Goal: Task Accomplishment & Management: Use online tool/utility

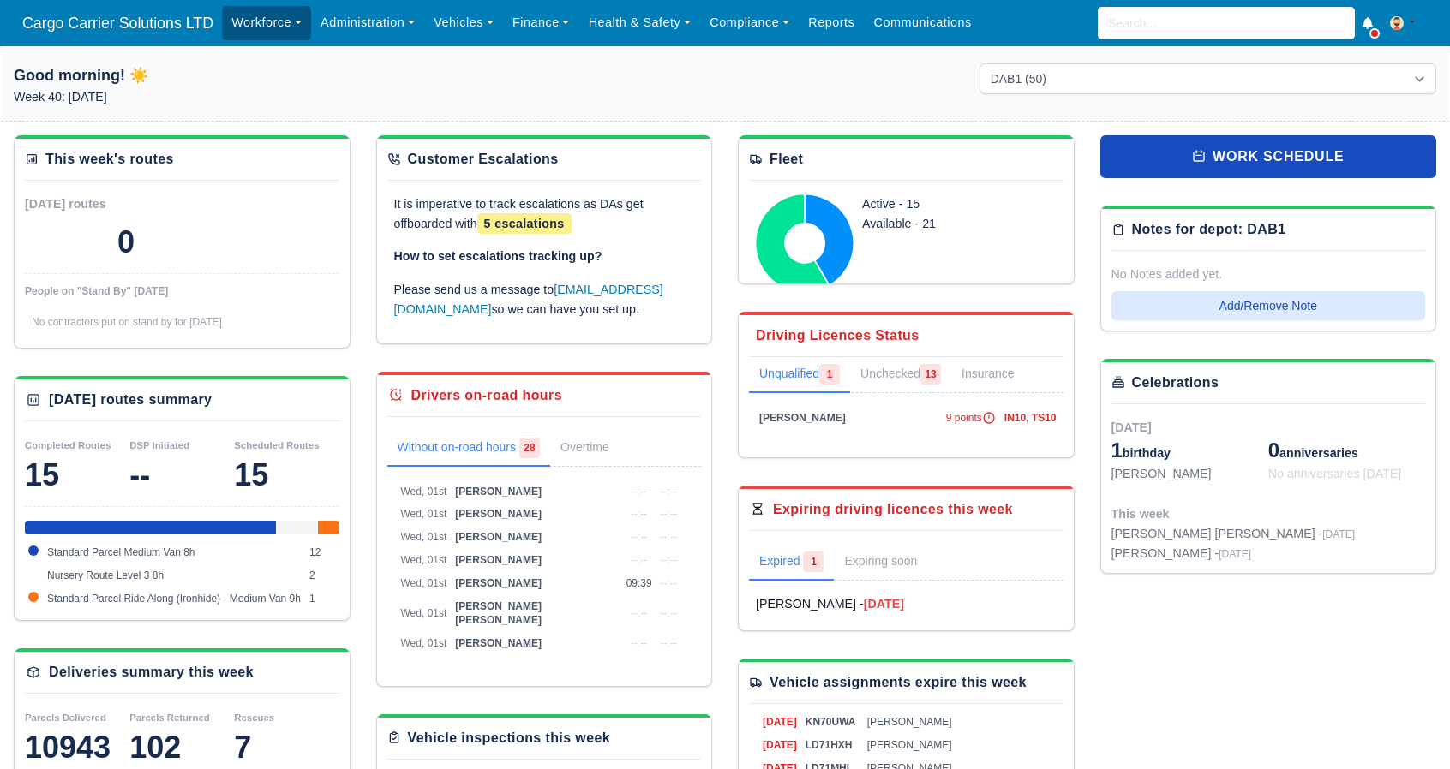
click at [293, 23] on link "Workforce" at bounding box center [266, 22] width 89 height 33
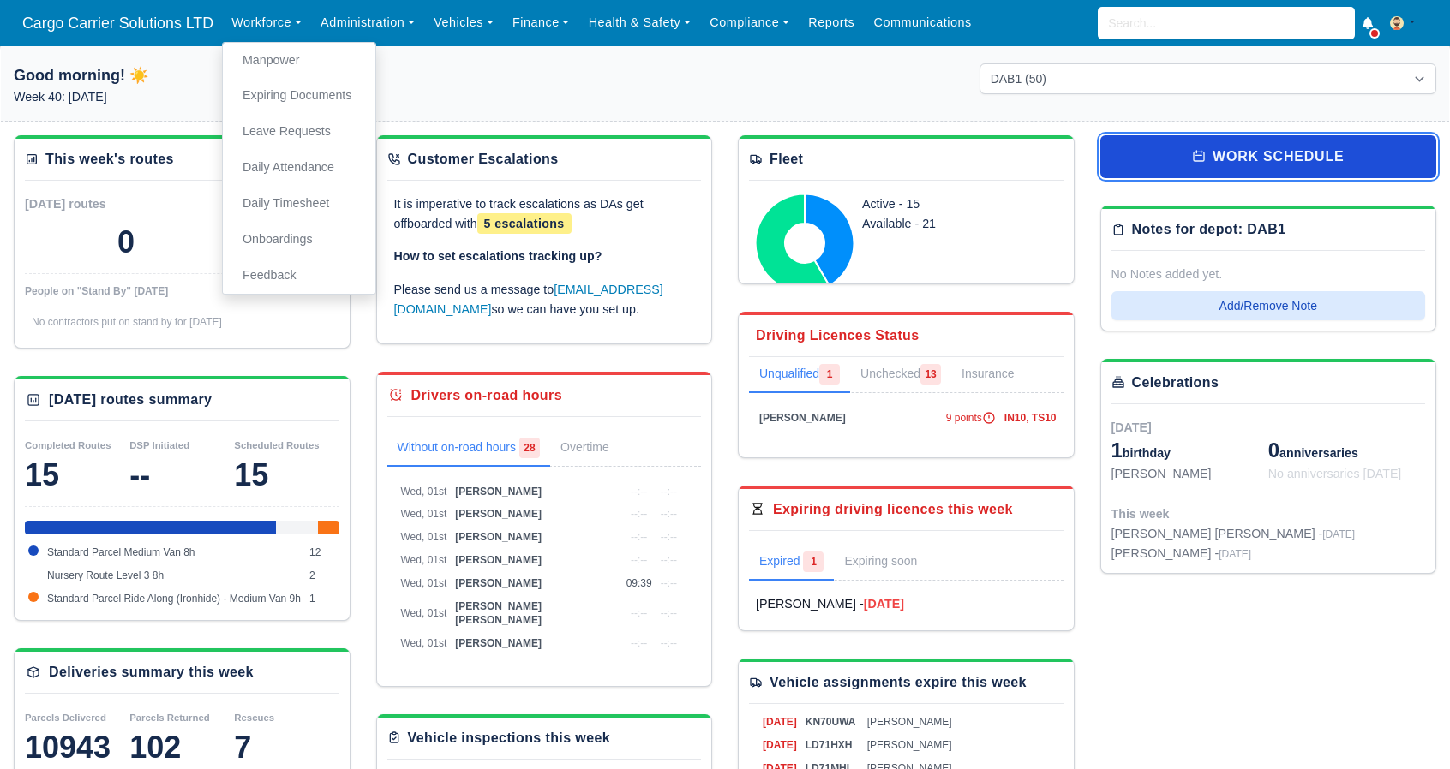
click at [1345, 147] on link "work schedule" at bounding box center [1268, 156] width 337 height 43
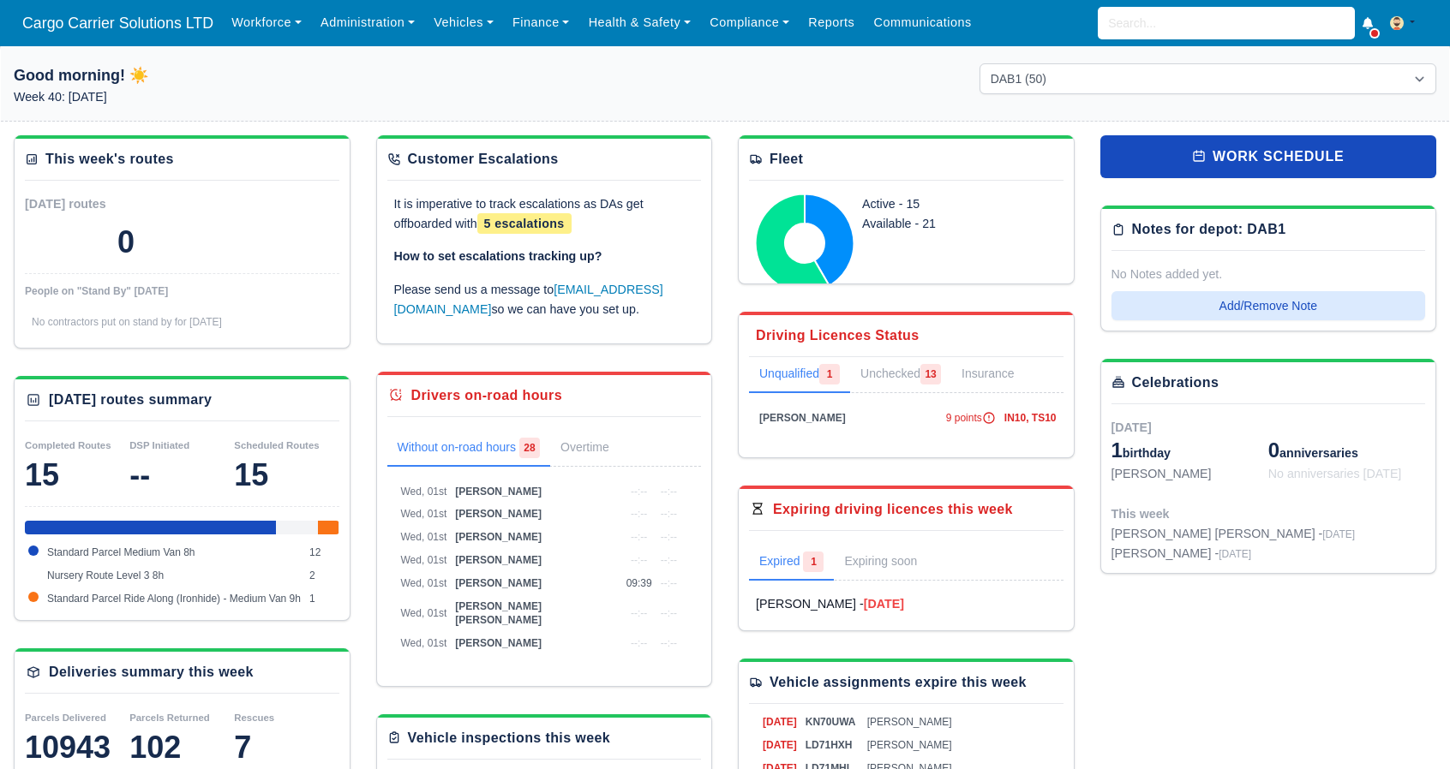
click at [1140, 452] on div "1 birthday" at bounding box center [1189, 450] width 157 height 27
drag, startPoint x: 1174, startPoint y: 476, endPoint x: 1107, endPoint y: 471, distance: 67.0
click at [1107, 471] on div "Celebrations Today 1 birthday Kieron Reid 0 anniversaries No anniversaries toda…" at bounding box center [1268, 466] width 335 height 215
copy div "[PERSON_NAME]"
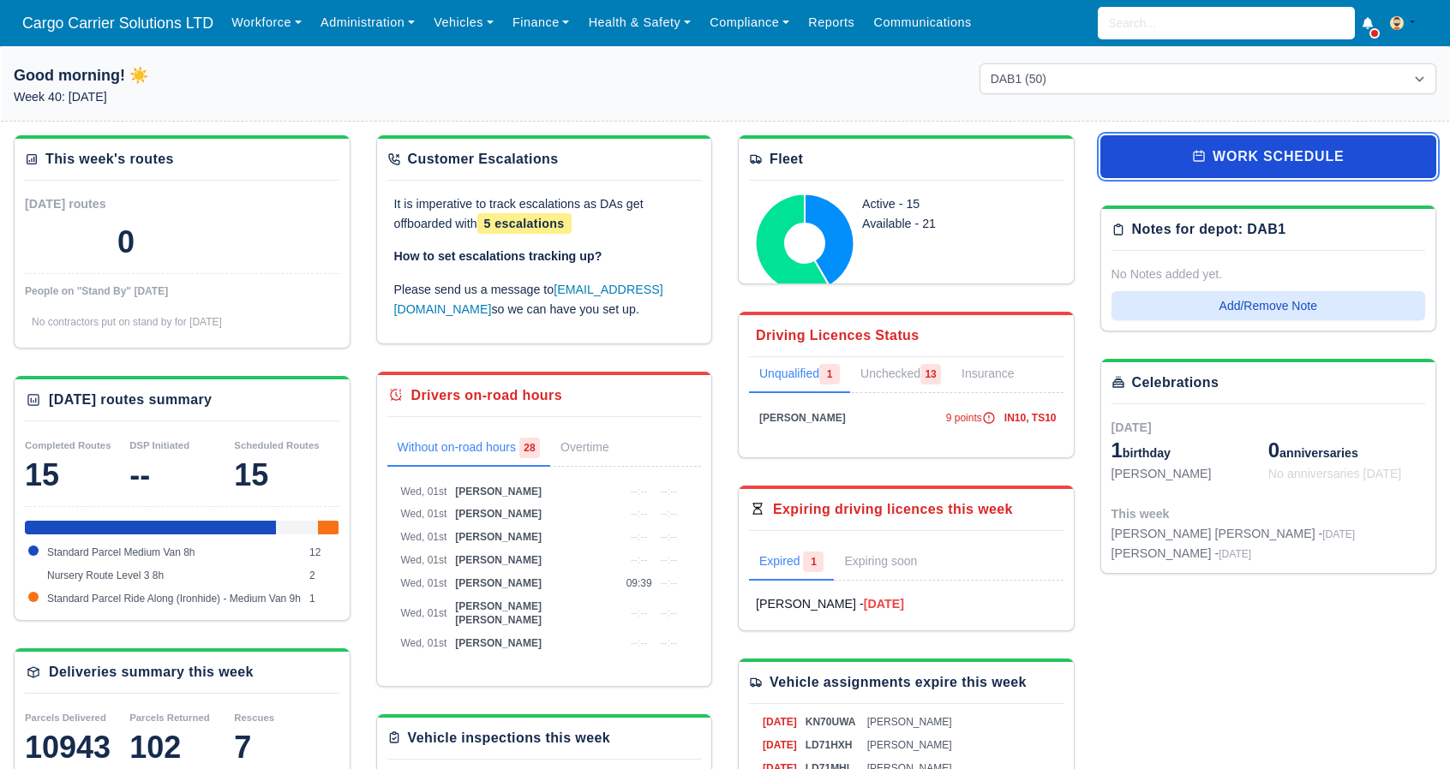
click at [1170, 168] on link "work schedule" at bounding box center [1268, 156] width 337 height 43
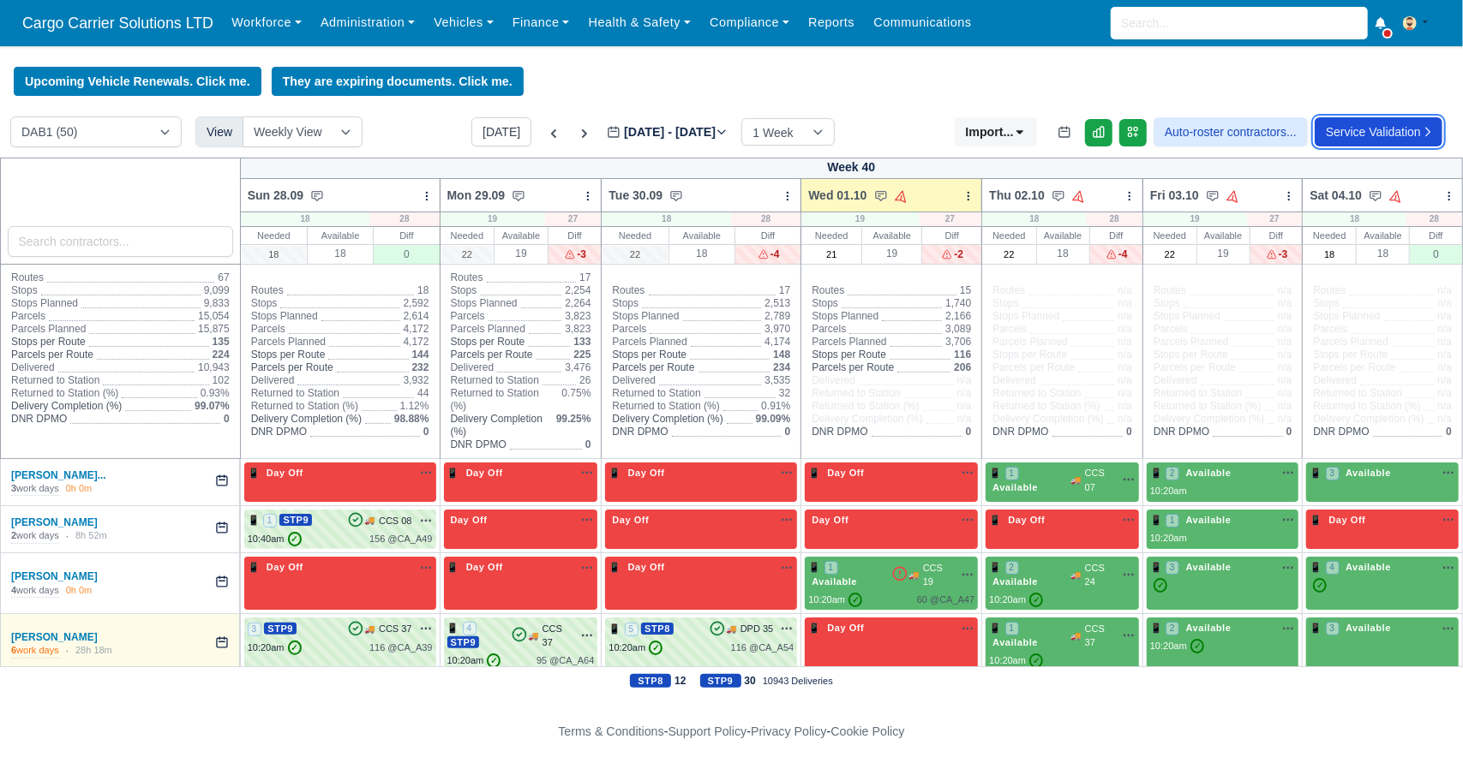
click at [1351, 135] on link "Service Validation" at bounding box center [1378, 131] width 128 height 29
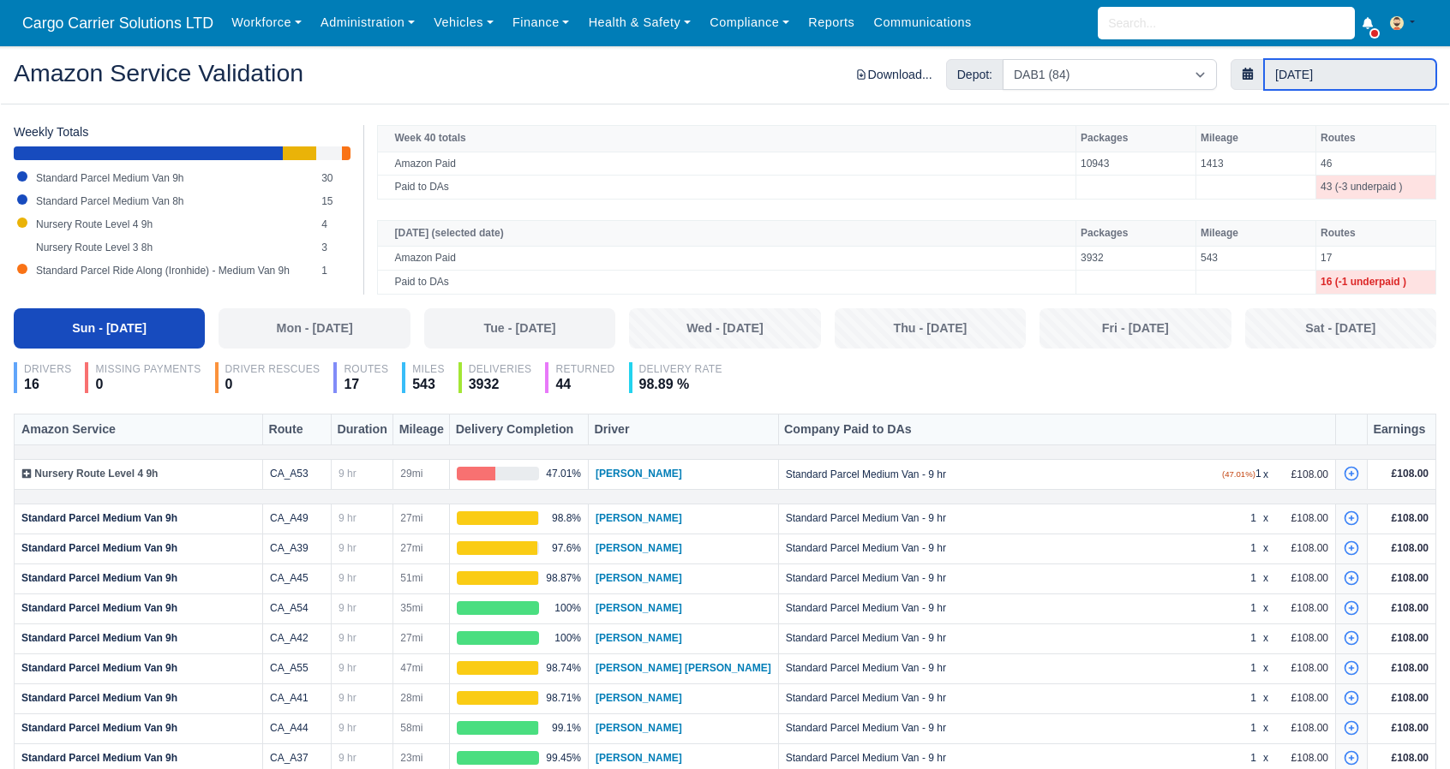
click at [1290, 80] on input "28 September 2025" at bounding box center [1350, 74] width 172 height 31
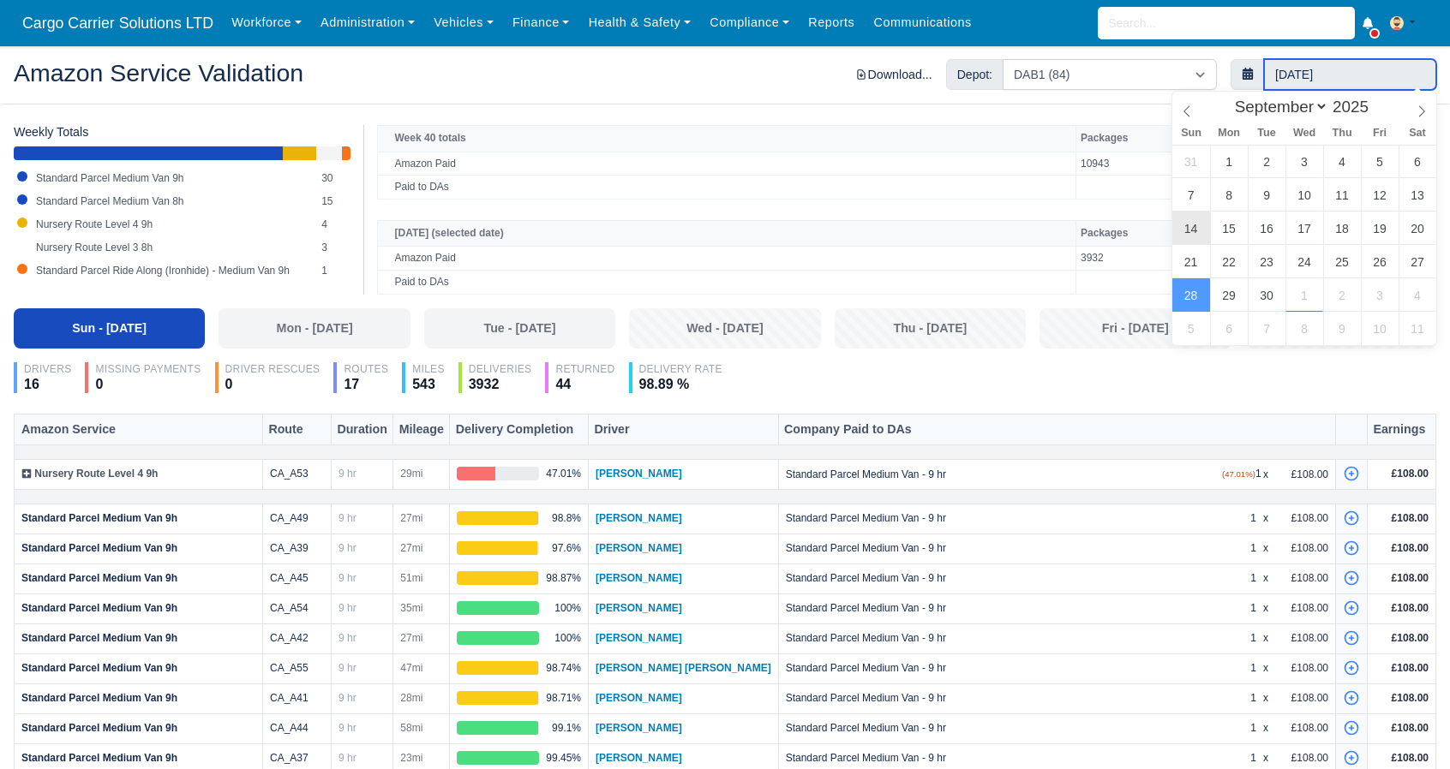
type input "14 September 2025"
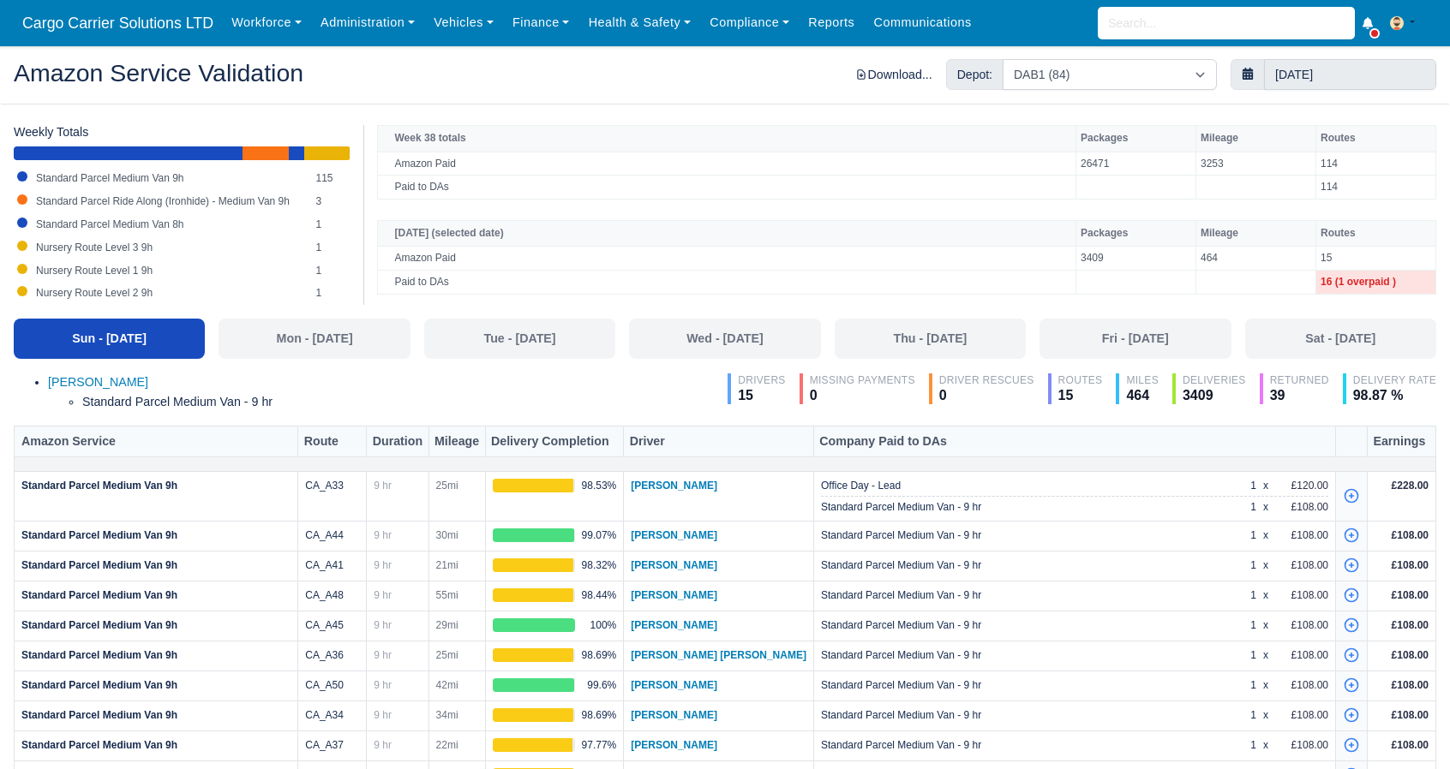
click at [895, 71] on div "Download..." at bounding box center [893, 75] width 76 height 20
click at [792, 110] on link "Securitax (soon)" at bounding box center [836, 107] width 192 height 31
click at [699, 72] on h2 "Amazon Service Validation" at bounding box center [363, 73] width 698 height 24
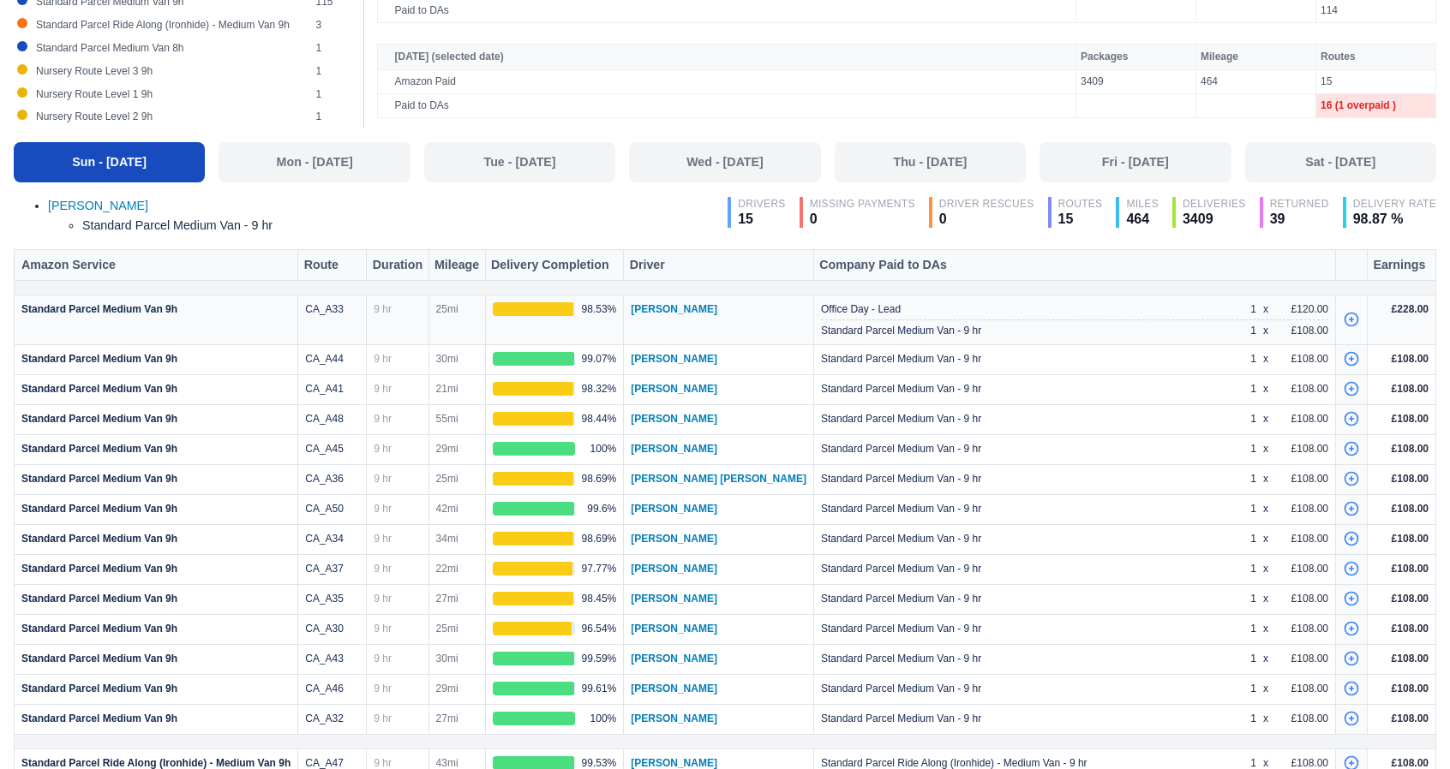
scroll to position [120, 0]
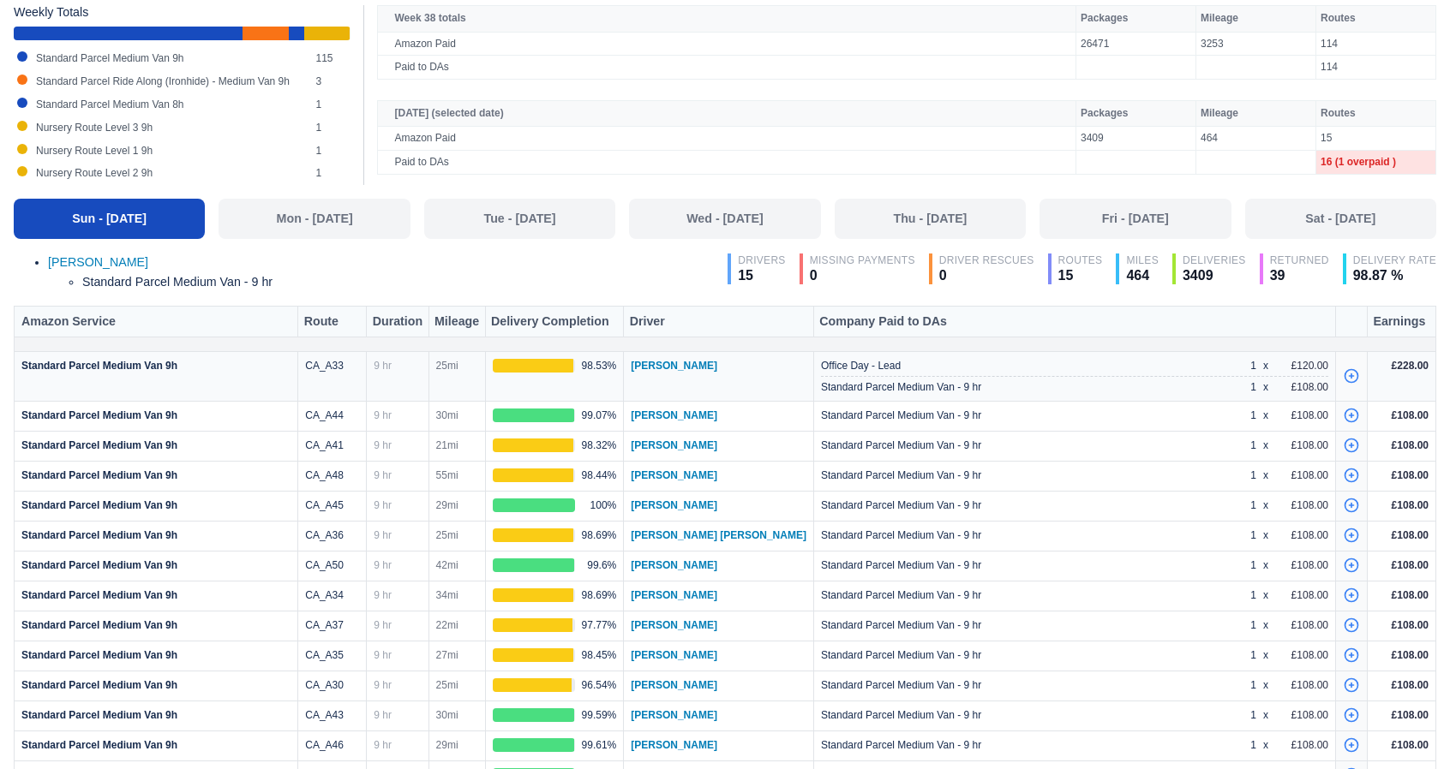
click at [1278, 373] on div "Office Day - Lead 1 x £120.00" at bounding box center [1074, 376] width 507 height 35
click at [1347, 371] on icon at bounding box center [1351, 376] width 17 height 17
select select "1"
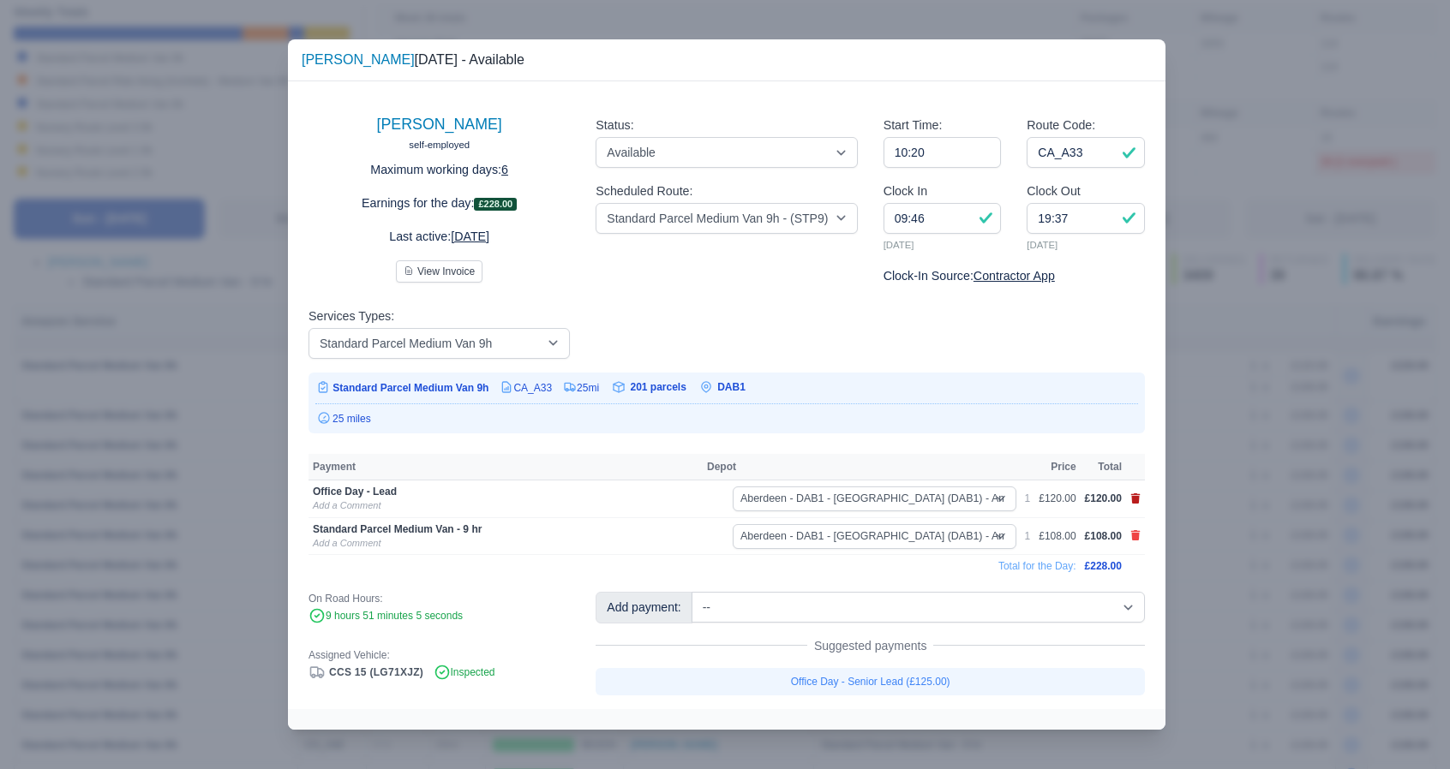
click at [1133, 504] on icon at bounding box center [1135, 499] width 9 height 10
select select
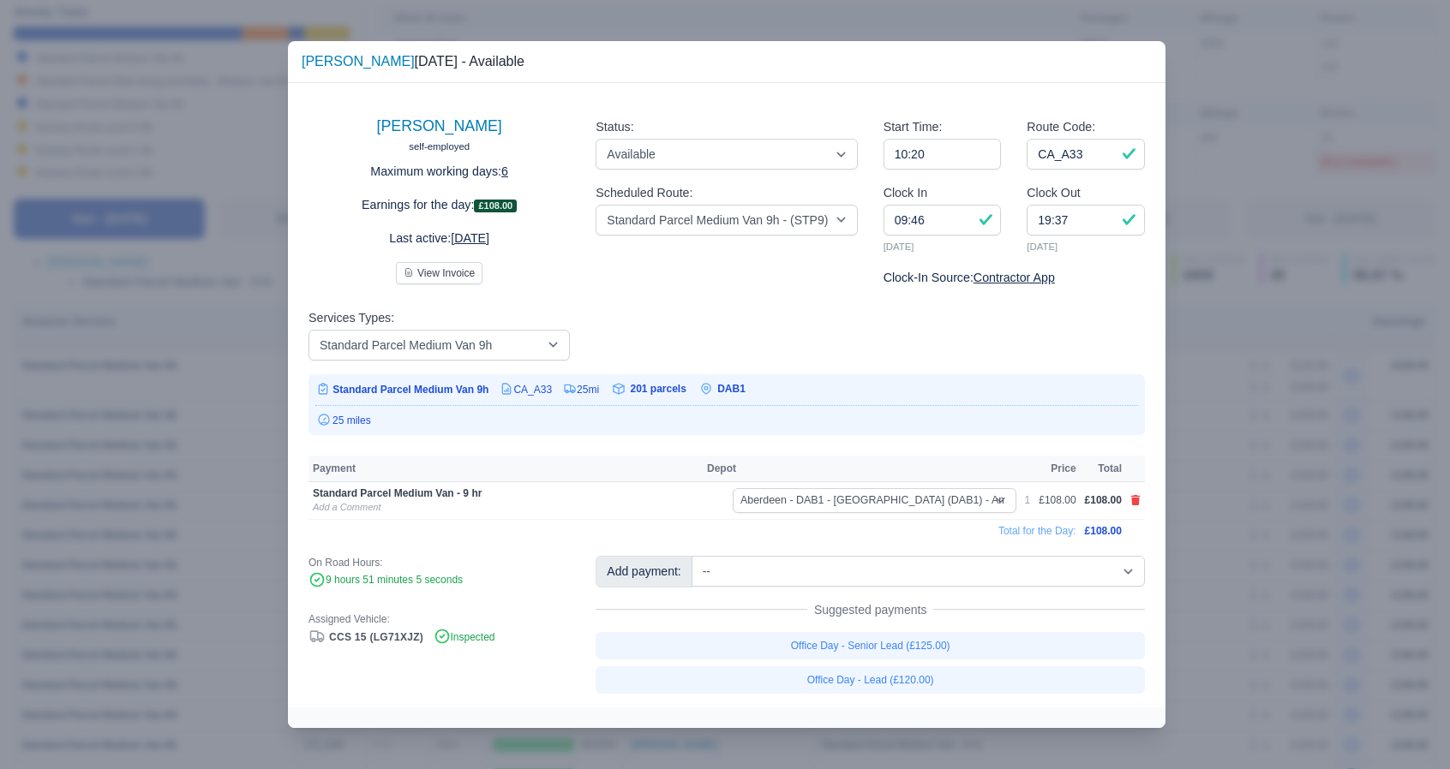
click at [1162, 518] on div "Abhishek Bhushan self-employed Maximum working days: 6 Earnings for the day: £1…" at bounding box center [726, 395] width 877 height 624
click at [1196, 494] on div at bounding box center [725, 384] width 1450 height 769
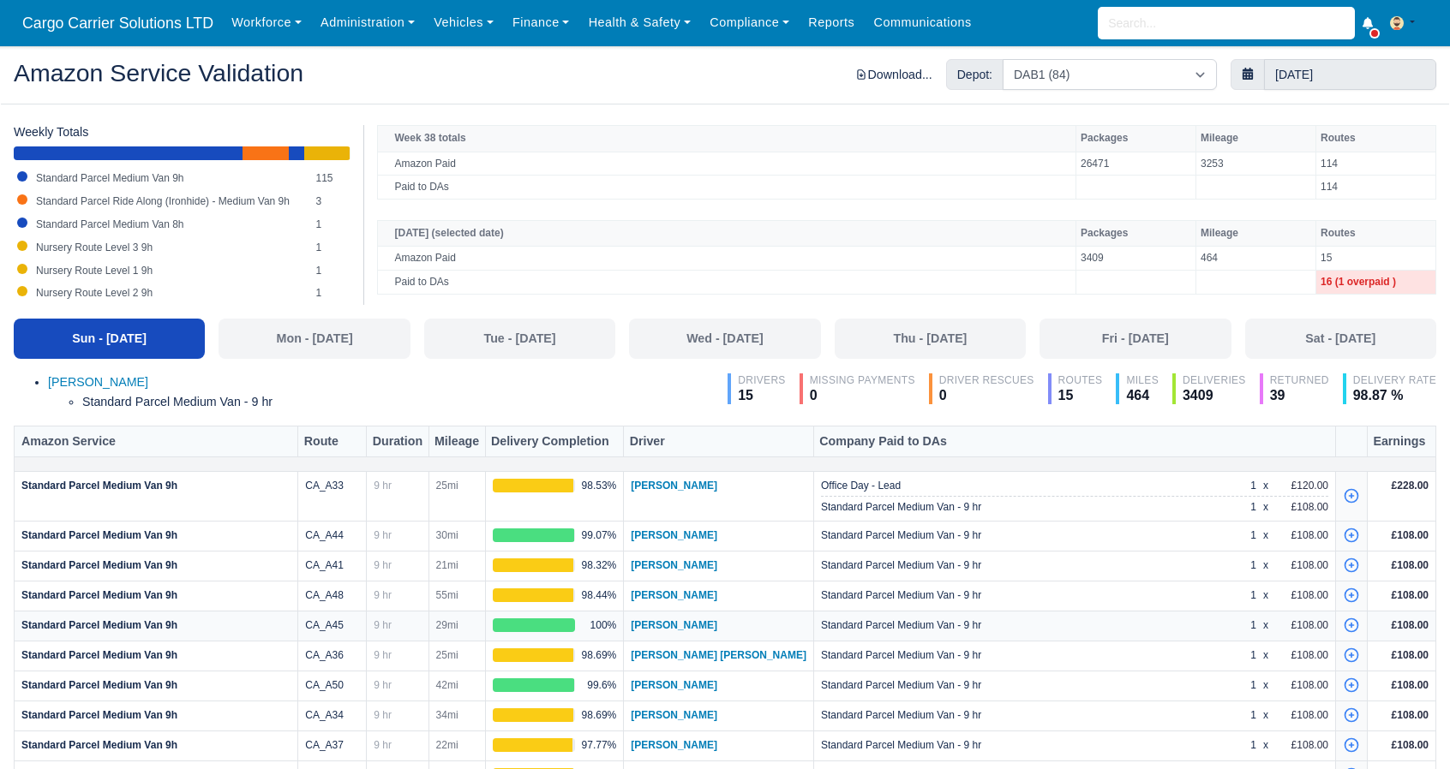
scroll to position [0, 0]
